Goal: Transaction & Acquisition: Purchase product/service

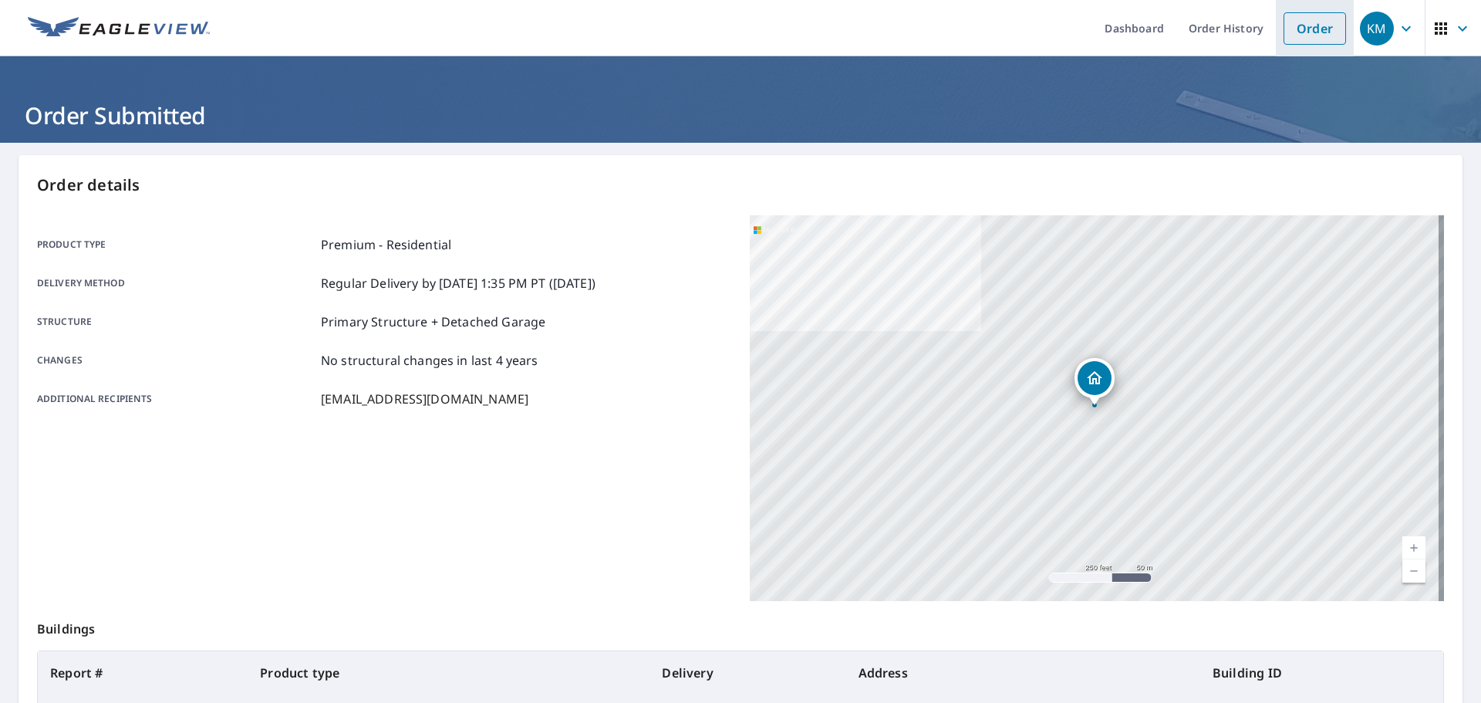
click at [1298, 34] on link "Order" at bounding box center [1315, 28] width 62 height 32
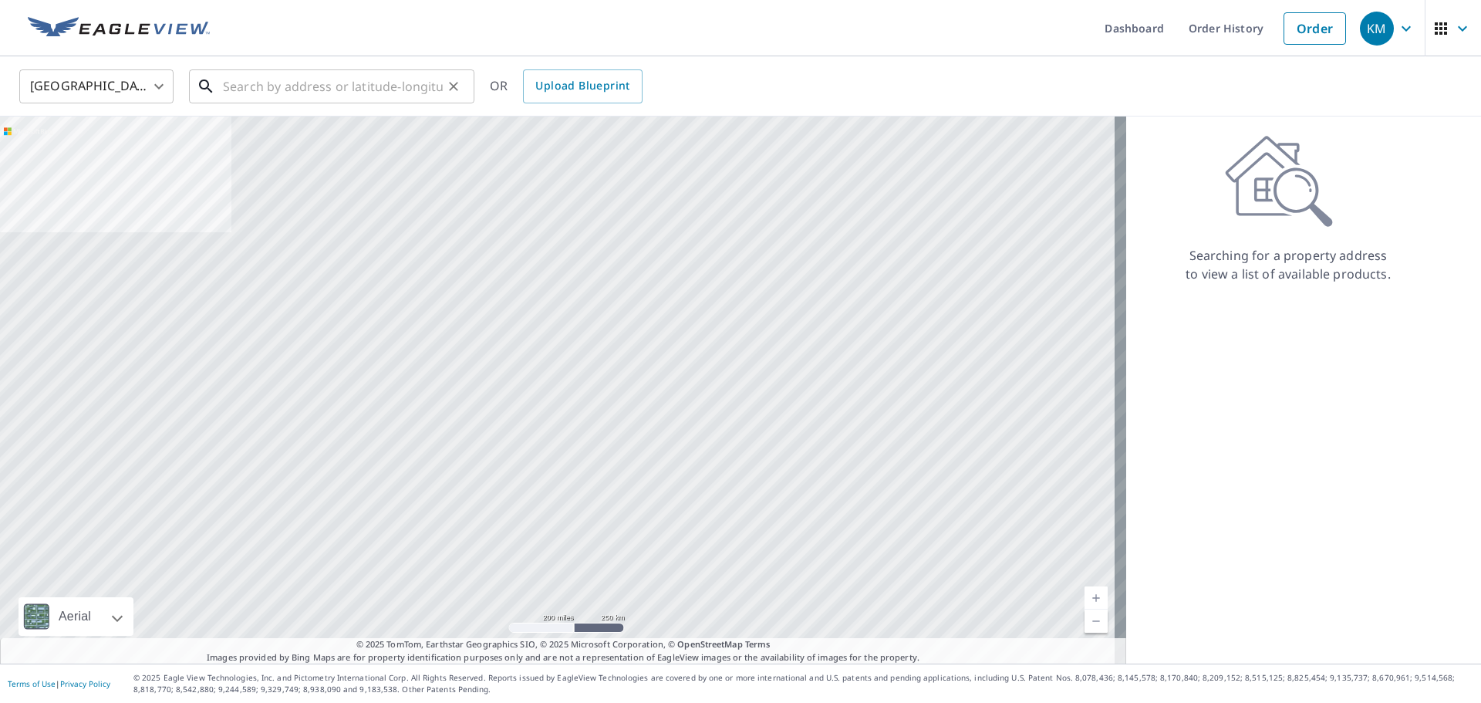
click at [349, 93] on input "text" at bounding box center [333, 86] width 220 height 43
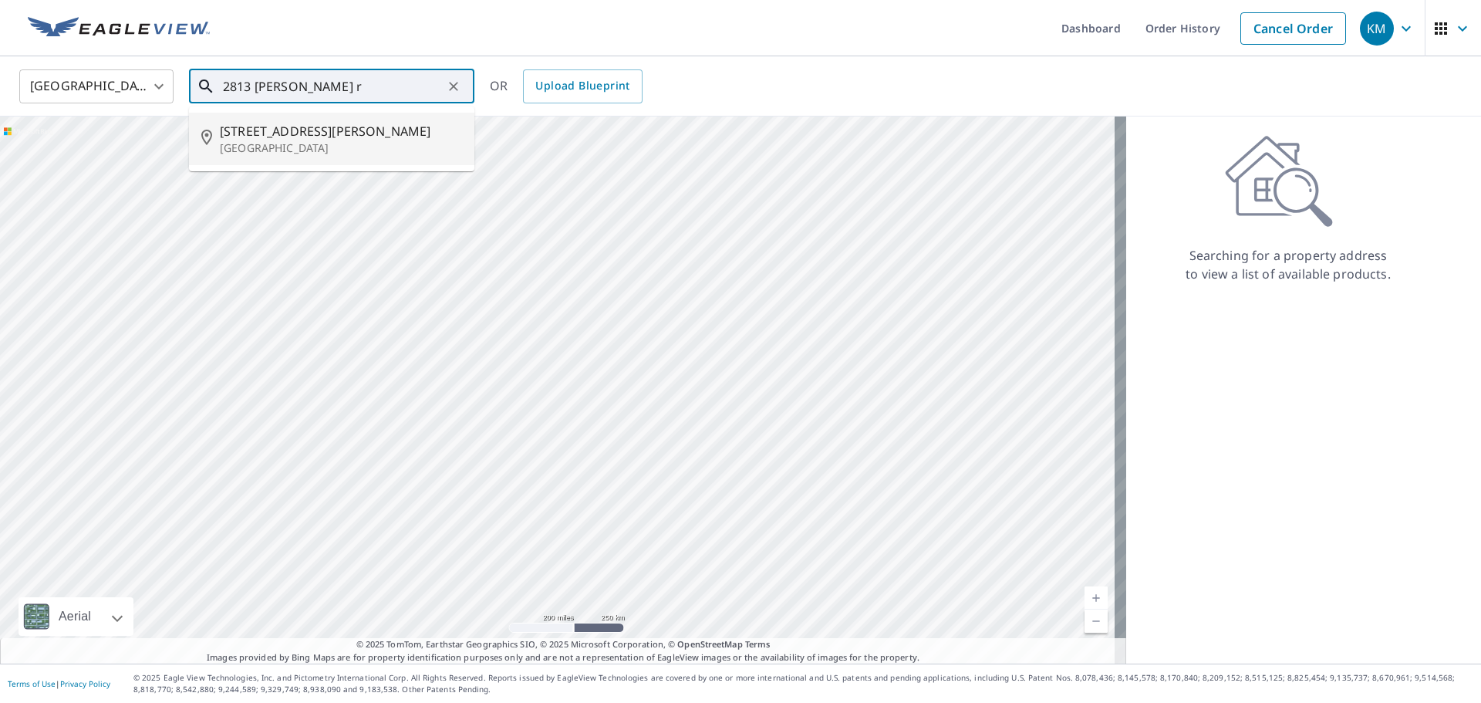
click at [319, 130] on span "[STREET_ADDRESS][PERSON_NAME]" at bounding box center [341, 131] width 242 height 19
type input "[STREET_ADDRESS][PERSON_NAME]"
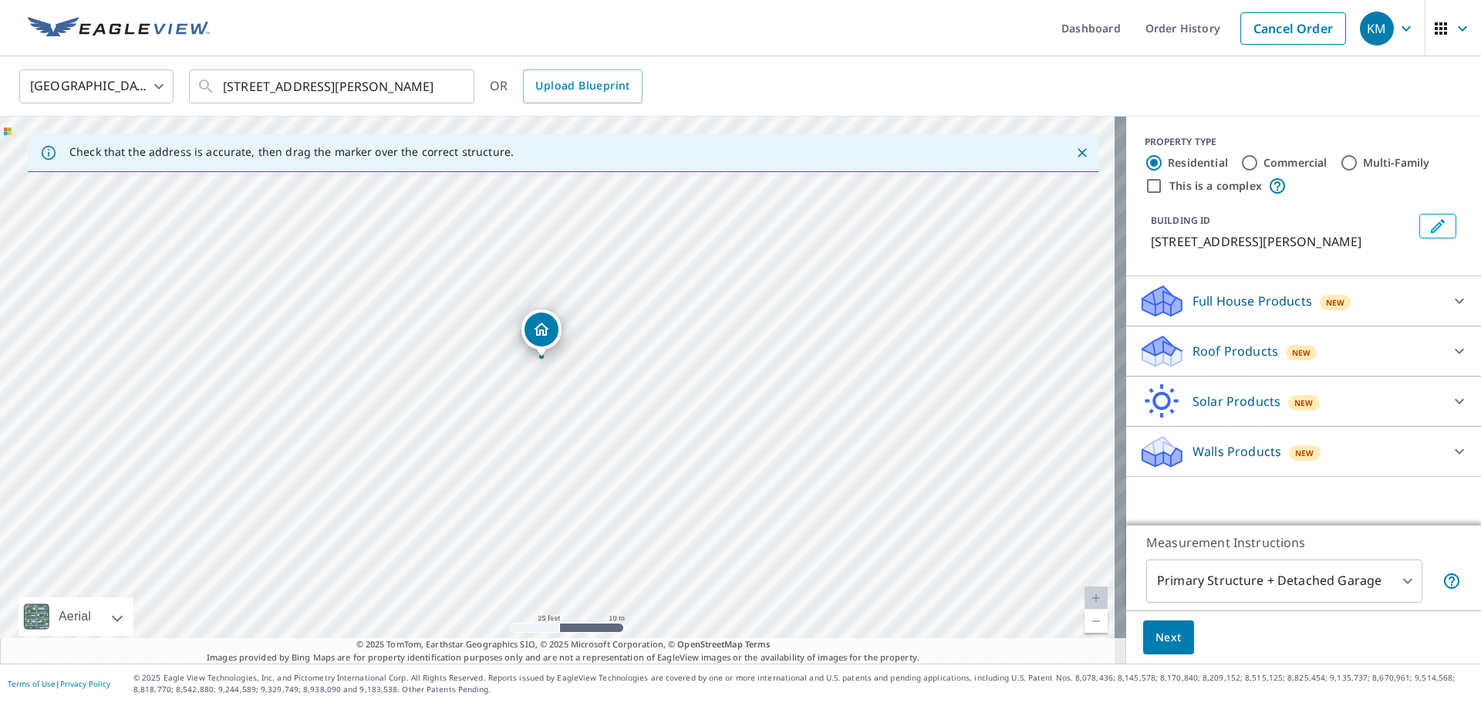
drag, startPoint x: 550, startPoint y: 390, endPoint x: 673, endPoint y: 349, distance: 130.0
click at [670, 353] on div "[STREET_ADDRESS][PERSON_NAME]" at bounding box center [563, 389] width 1126 height 547
click at [1236, 354] on p "Roof Products" at bounding box center [1236, 351] width 86 height 19
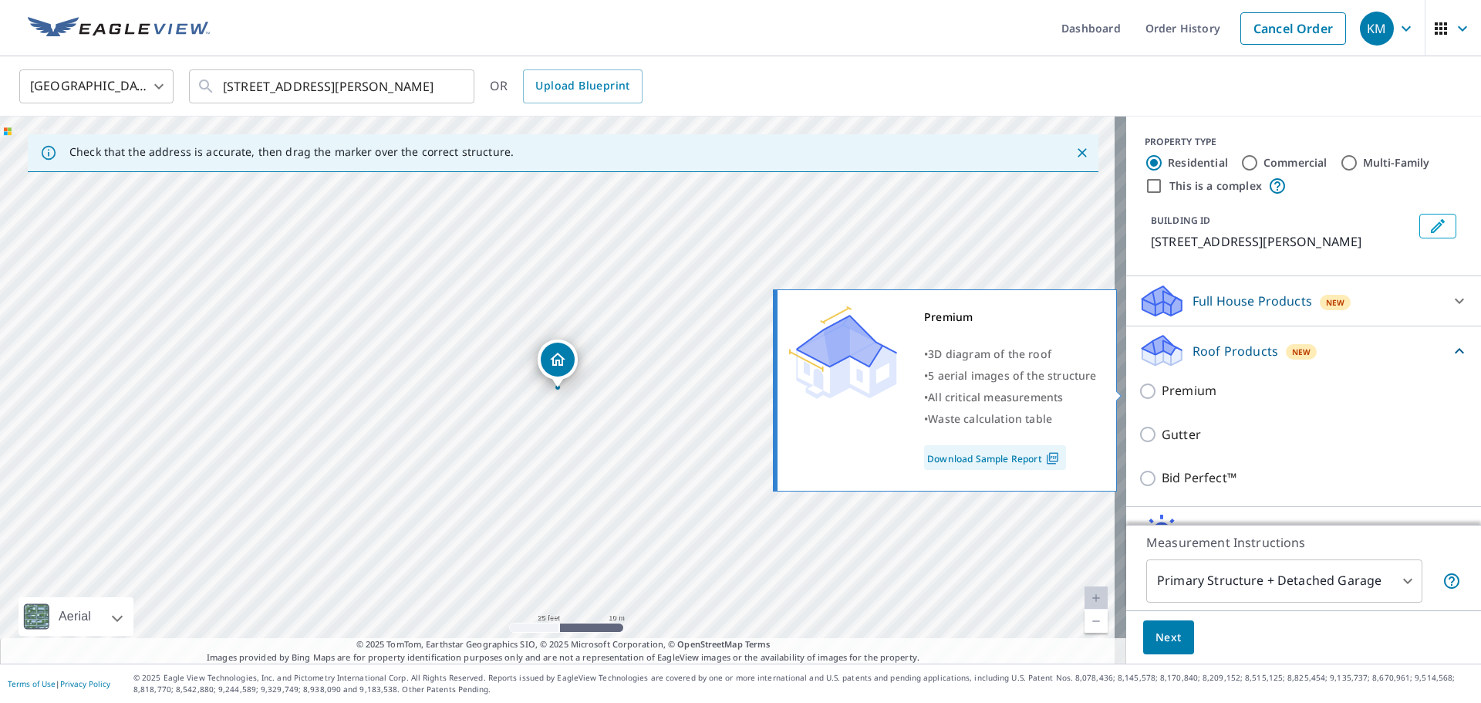
click at [1164, 396] on p "Premium" at bounding box center [1189, 390] width 55 height 19
click at [1162, 396] on input "Premium" at bounding box center [1150, 391] width 23 height 19
checkbox input "true"
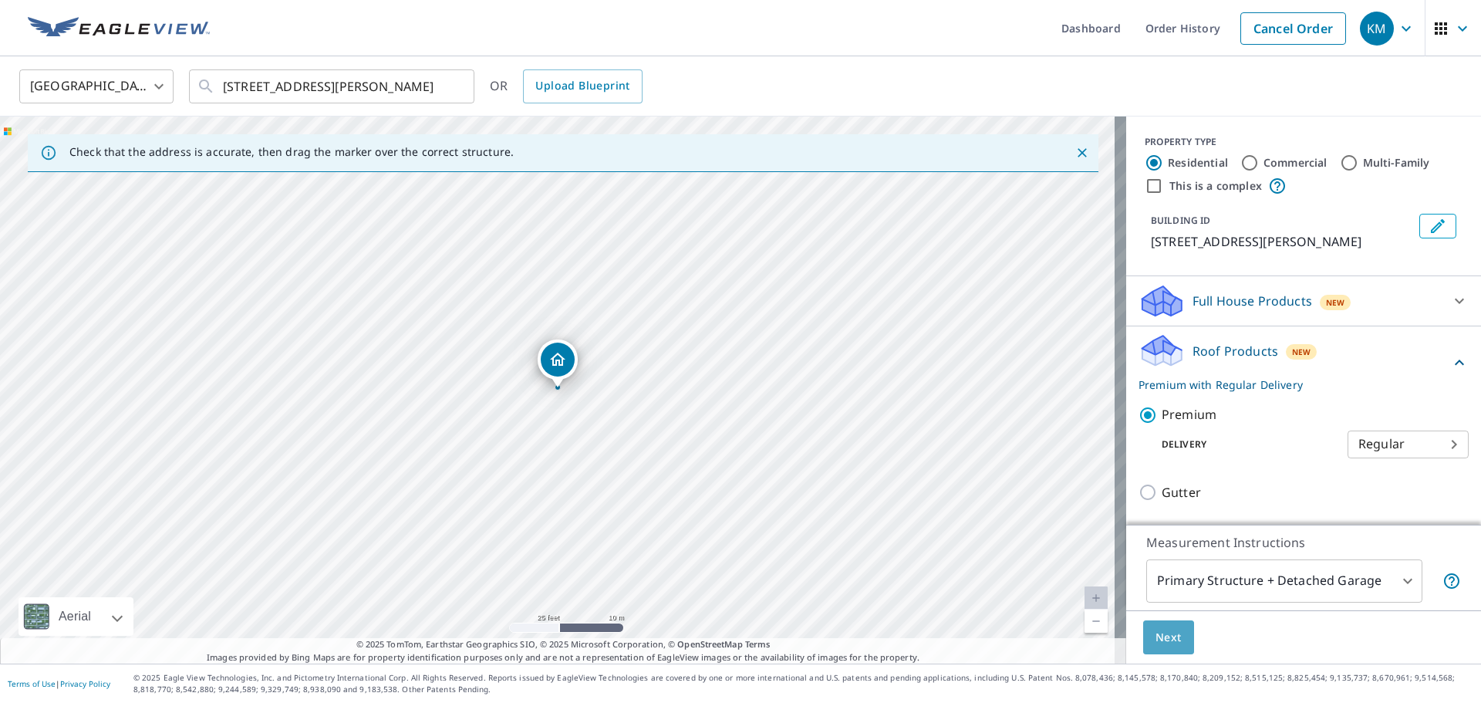
click at [1160, 628] on span "Next" at bounding box center [1168, 637] width 26 height 19
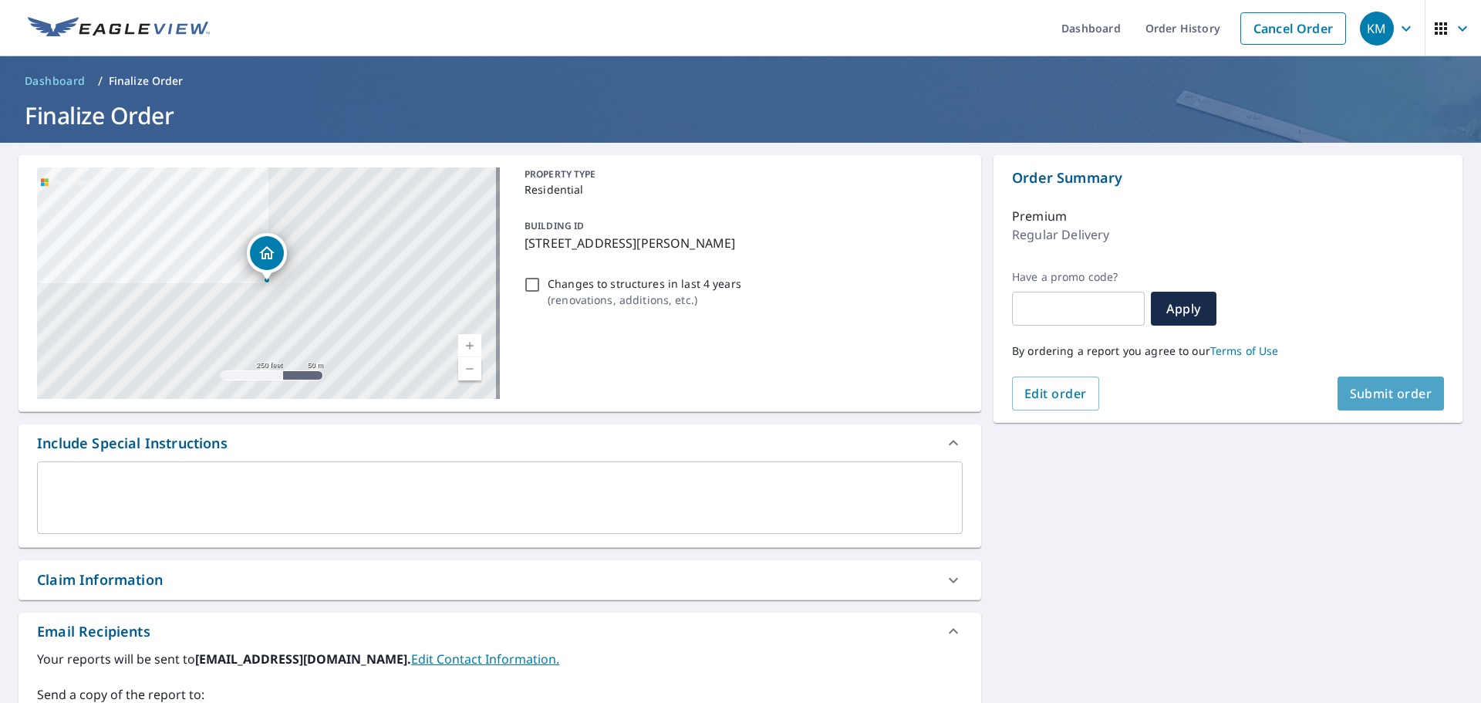
click at [1375, 403] on button "Submit order" at bounding box center [1391, 393] width 107 height 34
